Goal: Task Accomplishment & Management: Manage account settings

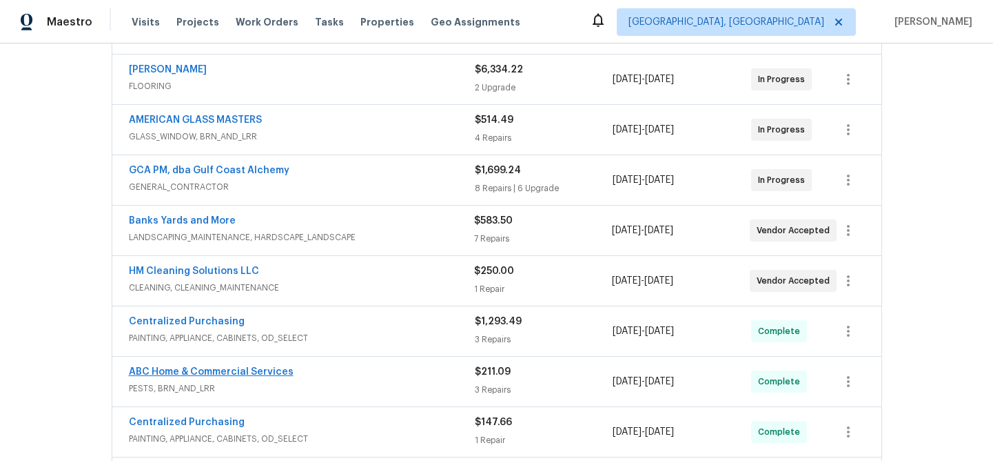
scroll to position [358, 0]
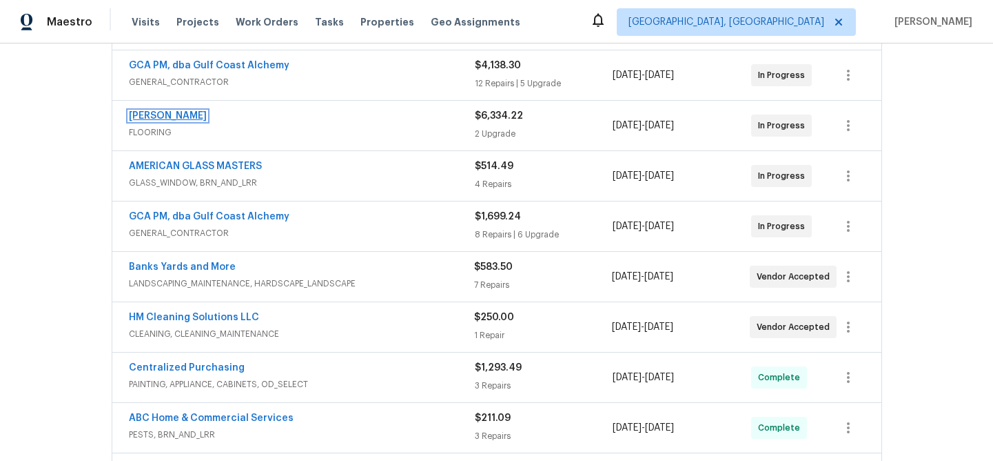
click at [172, 118] on link "Sherwin Williams" at bounding box center [168, 116] width 78 height 10
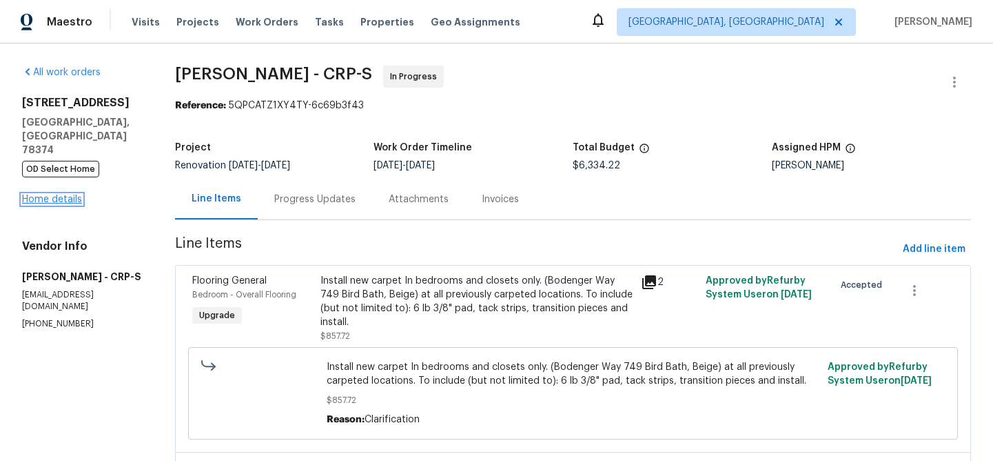
click at [76, 194] on link "Home details" at bounding box center [52, 199] width 60 height 10
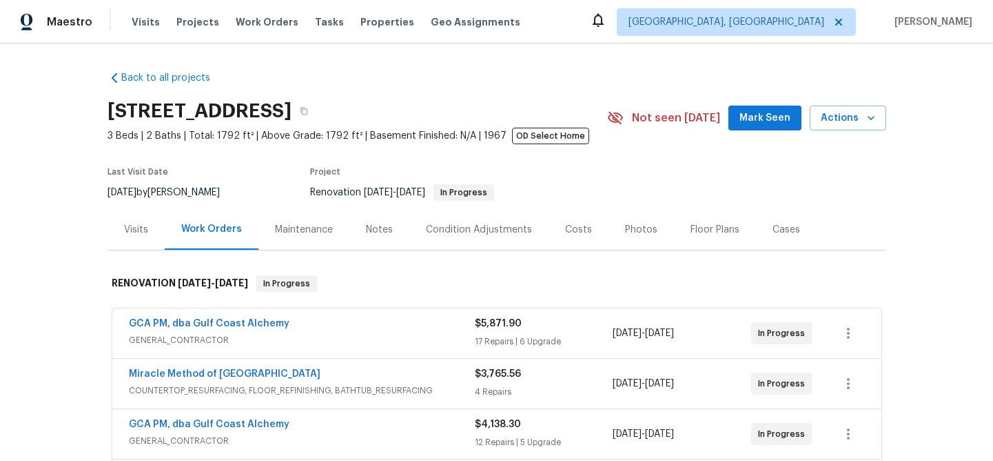
click at [366, 232] on div "Notes" at bounding box center [379, 230] width 27 height 14
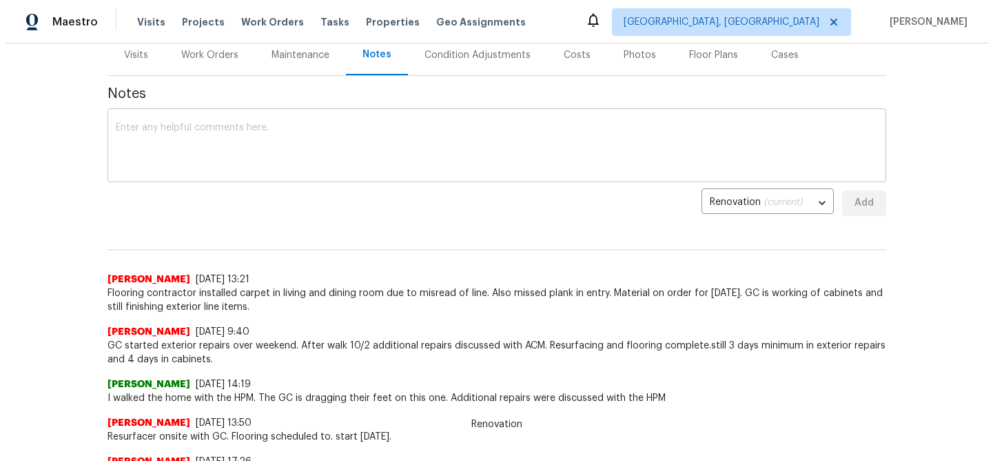
scroll to position [163, 0]
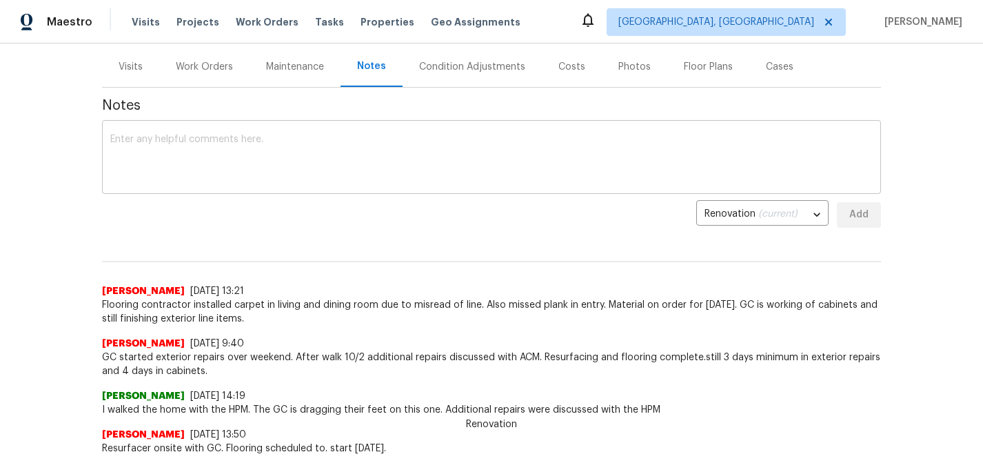
click at [167, 162] on textarea at bounding box center [491, 158] width 762 height 48
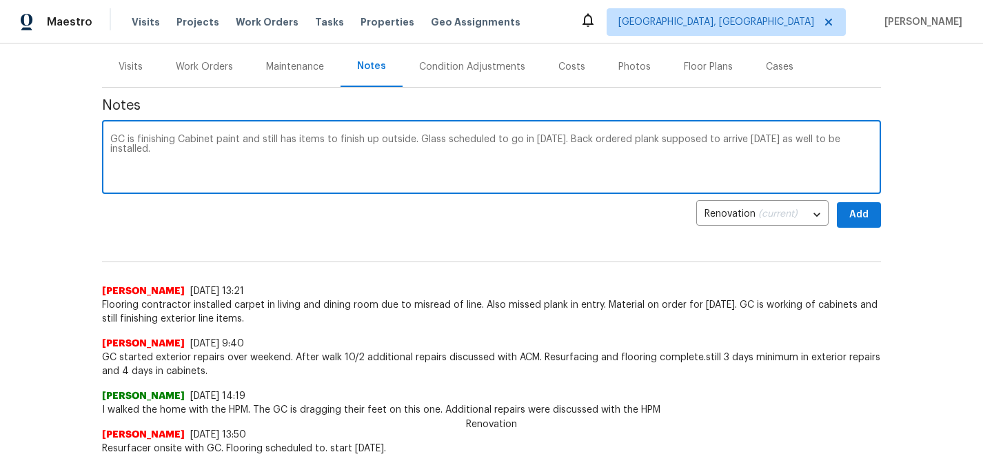
type textarea "GC is finishing Cabinet paint and still has items to finish up outside. Glass s…"
click at [858, 218] on span "Add" at bounding box center [859, 214] width 22 height 17
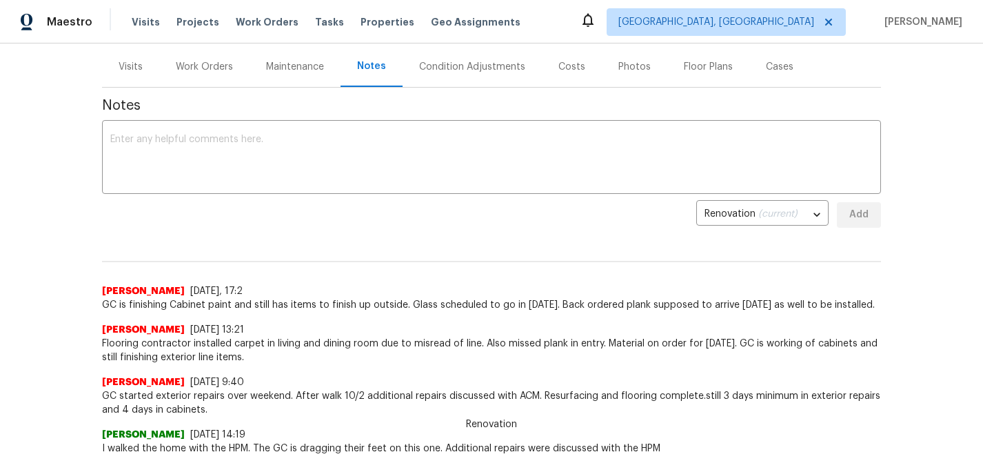
click at [191, 67] on div "Work Orders" at bounding box center [204, 67] width 57 height 14
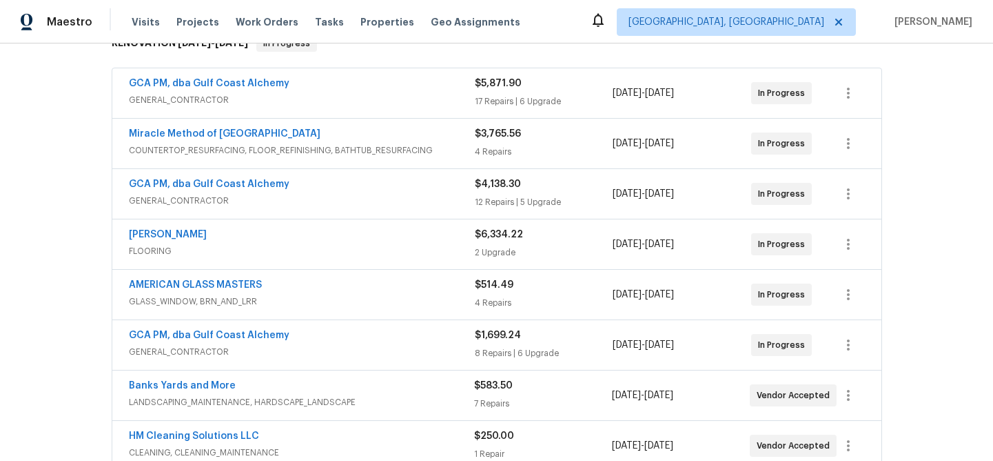
scroll to position [331, 0]
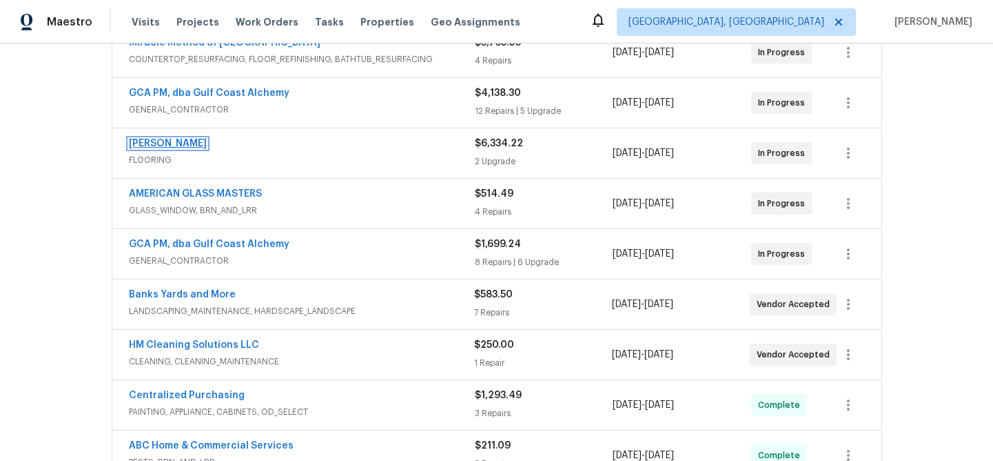
click at [175, 143] on link "Sherwin Williams" at bounding box center [168, 144] width 78 height 10
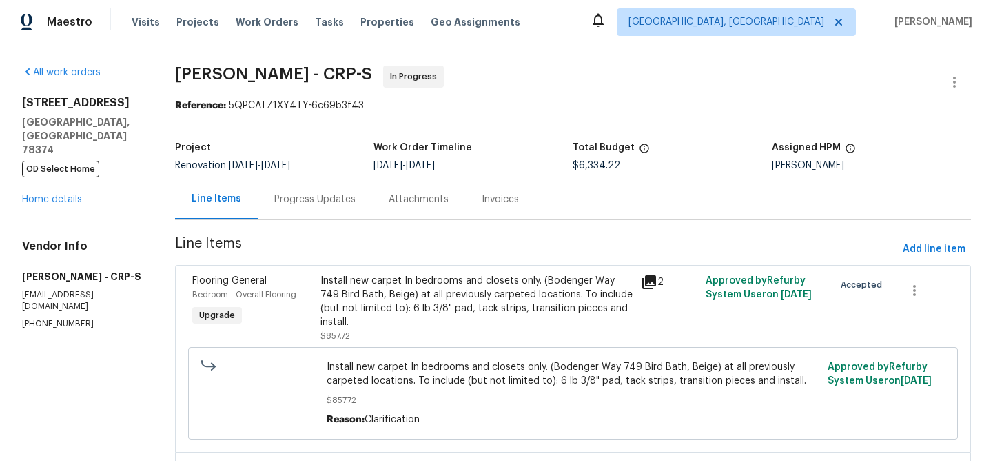
click at [285, 196] on div "Progress Updates" at bounding box center [314, 199] width 81 height 14
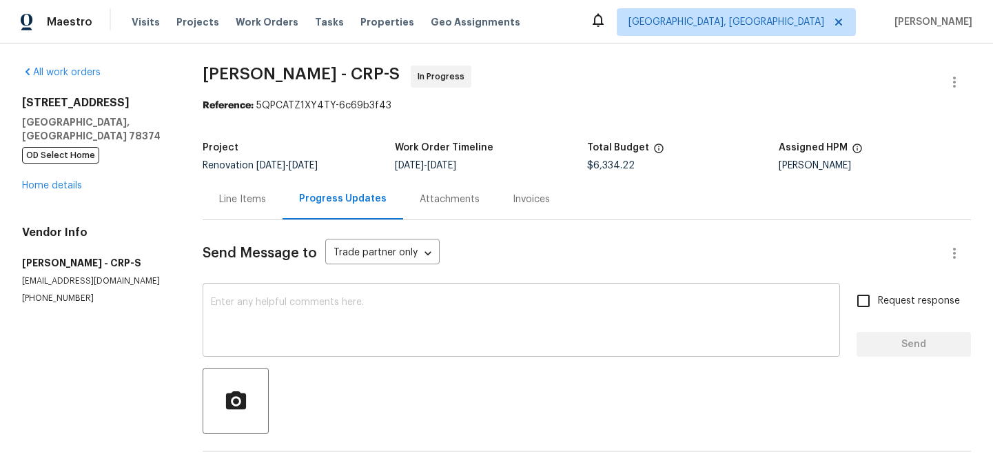
click at [334, 306] on textarea at bounding box center [521, 321] width 621 height 48
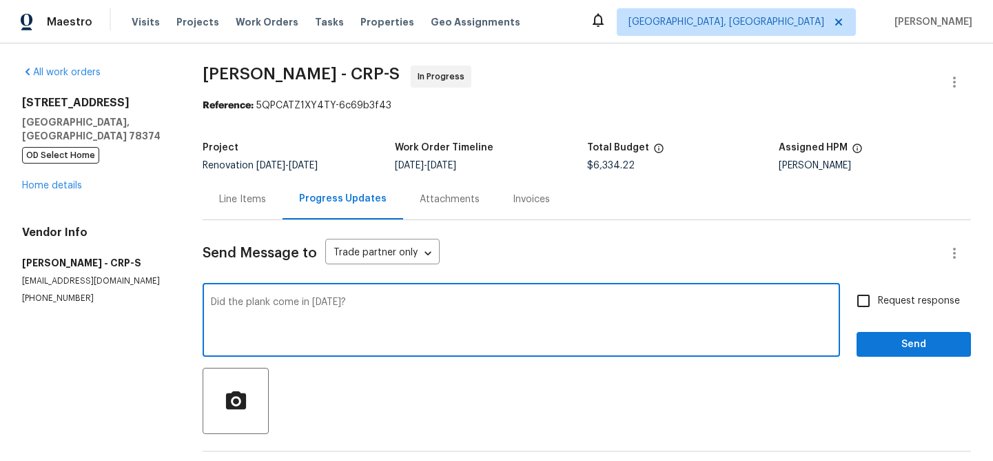
type textarea "Did the plank come in today?"
click at [850, 299] on input "Request response" at bounding box center [863, 300] width 29 height 29
checkbox input "true"
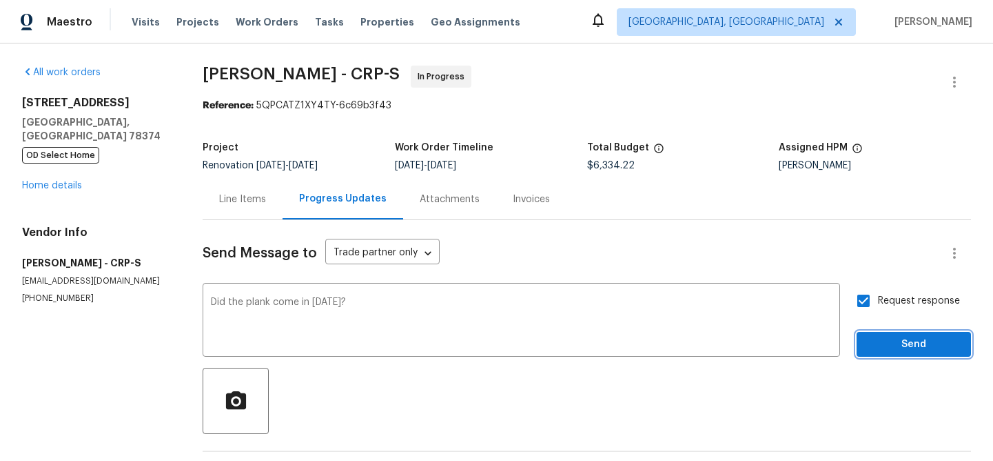
click at [872, 336] on span "Send" at bounding box center [914, 344] width 92 height 17
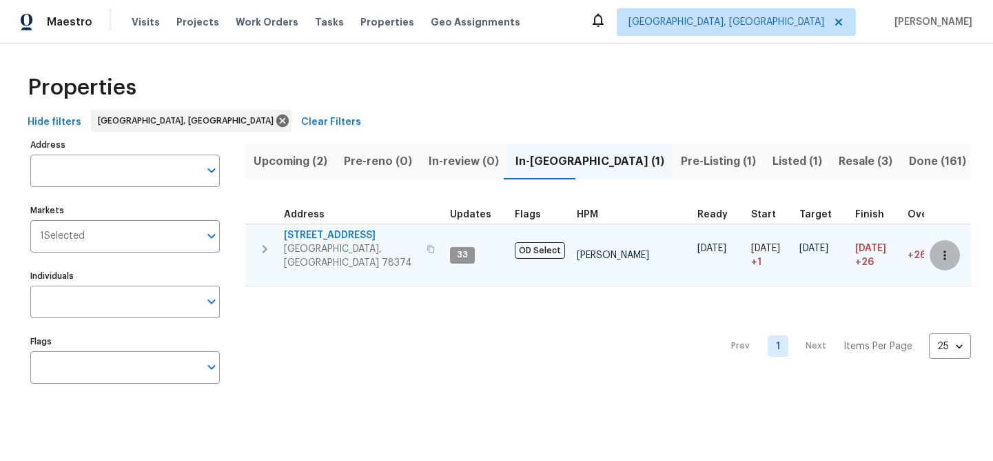
click at [944, 252] on icon "button" at bounding box center [945, 254] width 2 height 9
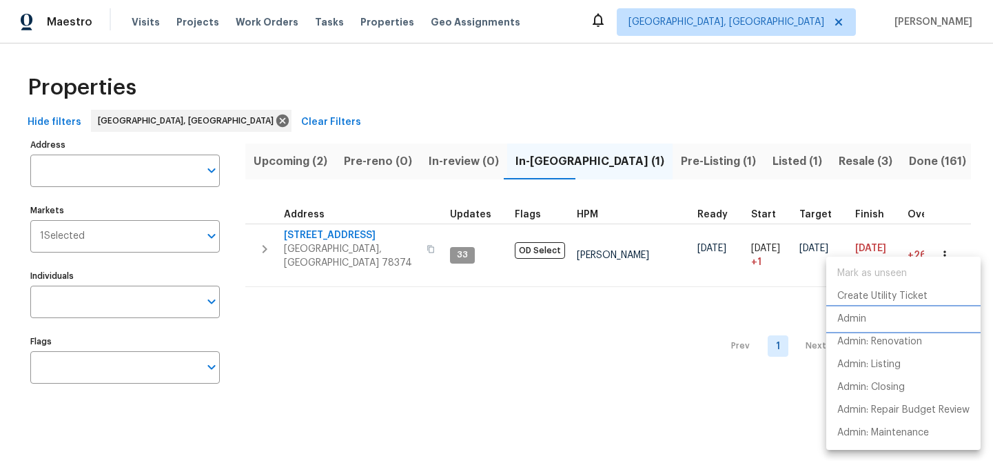
click at [887, 325] on li "Admin" at bounding box center [904, 318] width 154 height 23
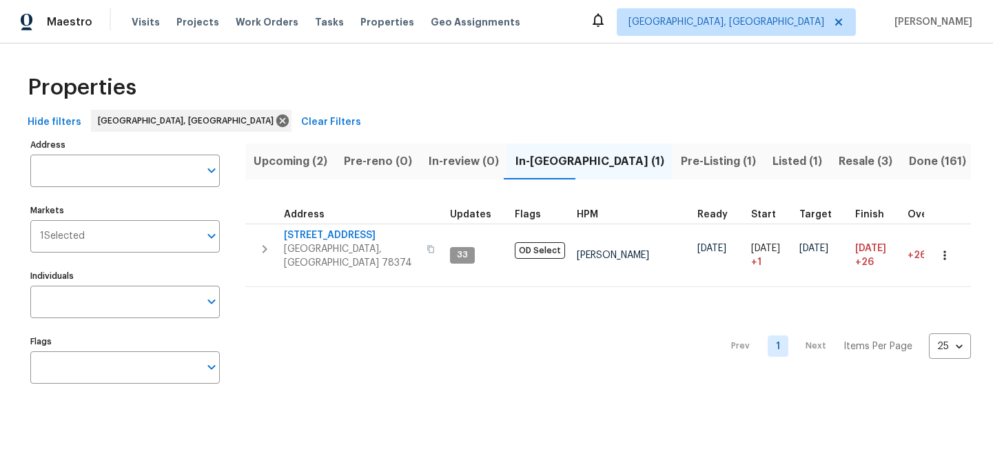
click at [839, 162] on span "Resale (3)" at bounding box center [866, 161] width 54 height 19
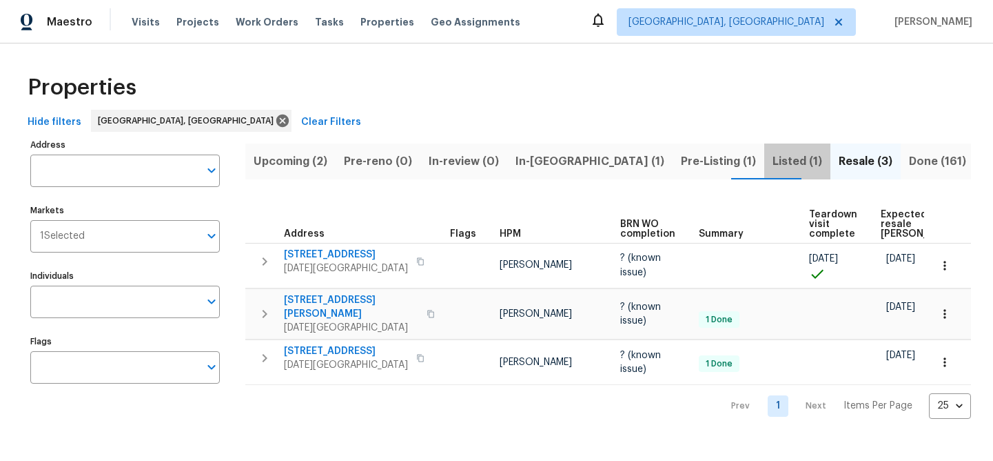
click at [773, 165] on span "Listed (1)" at bounding box center [798, 161] width 50 height 19
